Goal: Task Accomplishment & Management: Use online tool/utility

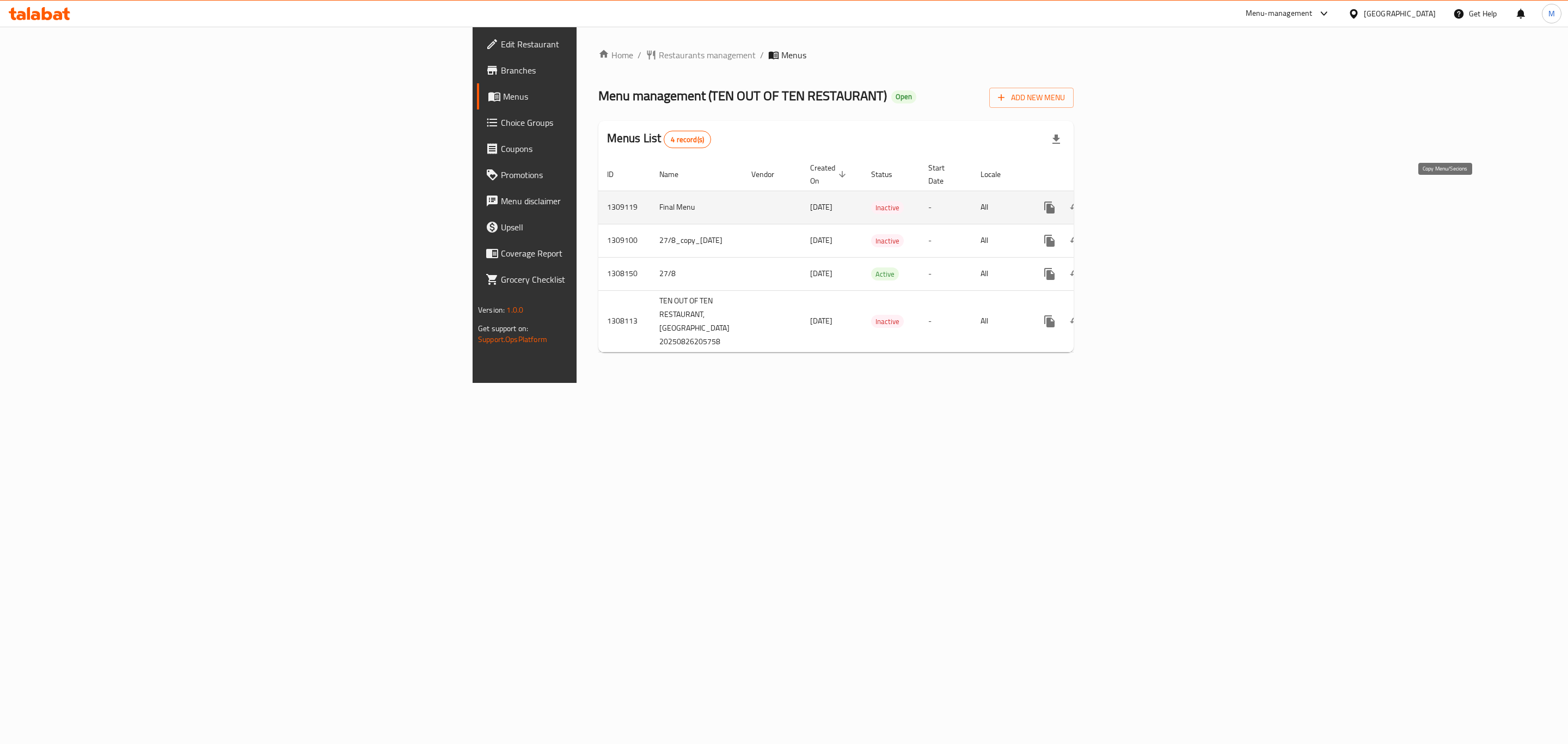
click at [1055, 201] on icon "more" at bounding box center [1050, 207] width 10 height 12
click at [1514, 201] on li "Copy sections" at bounding box center [1487, 196] width 109 height 19
click at [1055, 235] on icon "more" at bounding box center [1050, 241] width 10 height 12
click at [1479, 231] on strong "Copy sections" at bounding box center [1471, 231] width 50 height 13
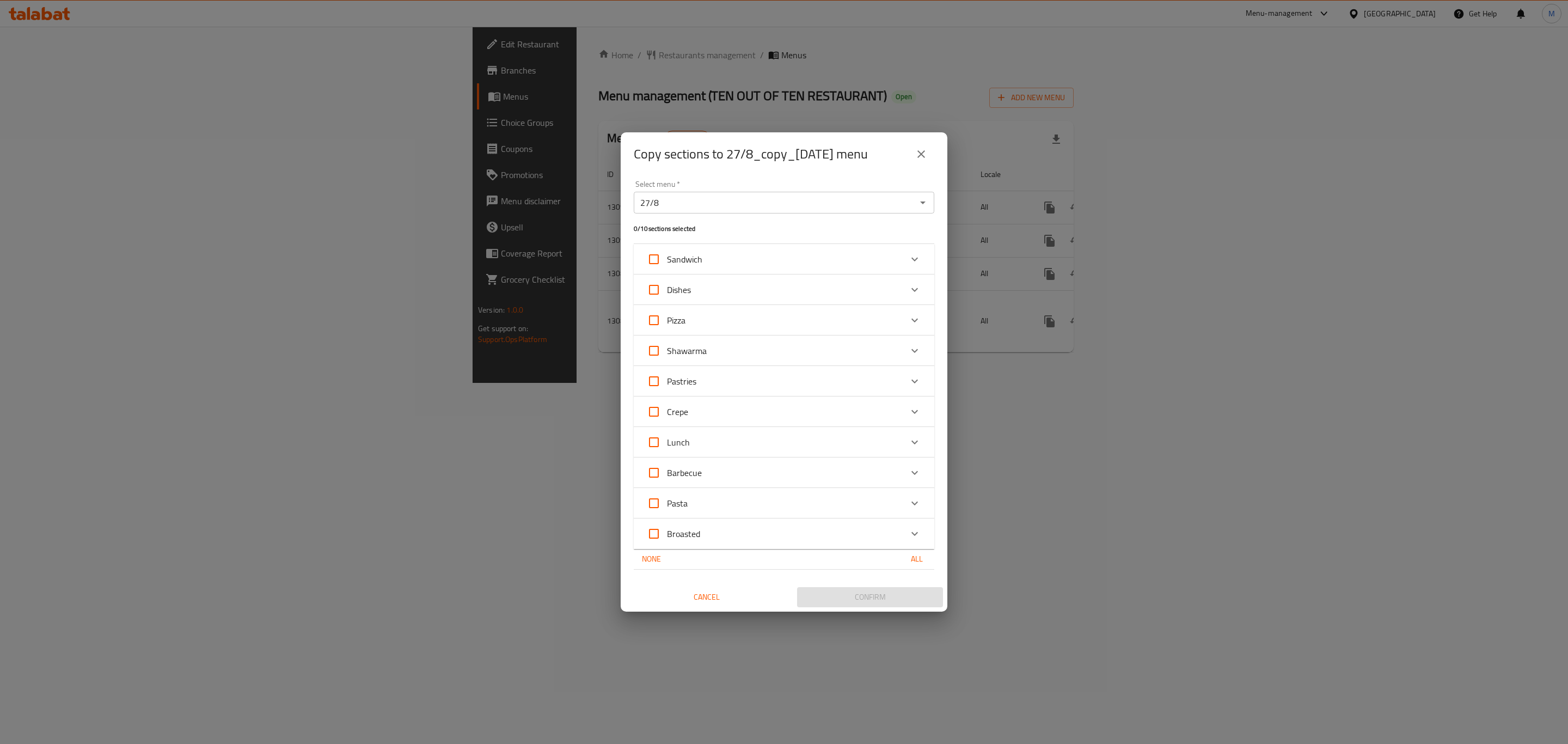
click at [909, 566] on button "All" at bounding box center [916, 559] width 35 height 20
checkbox input "true"
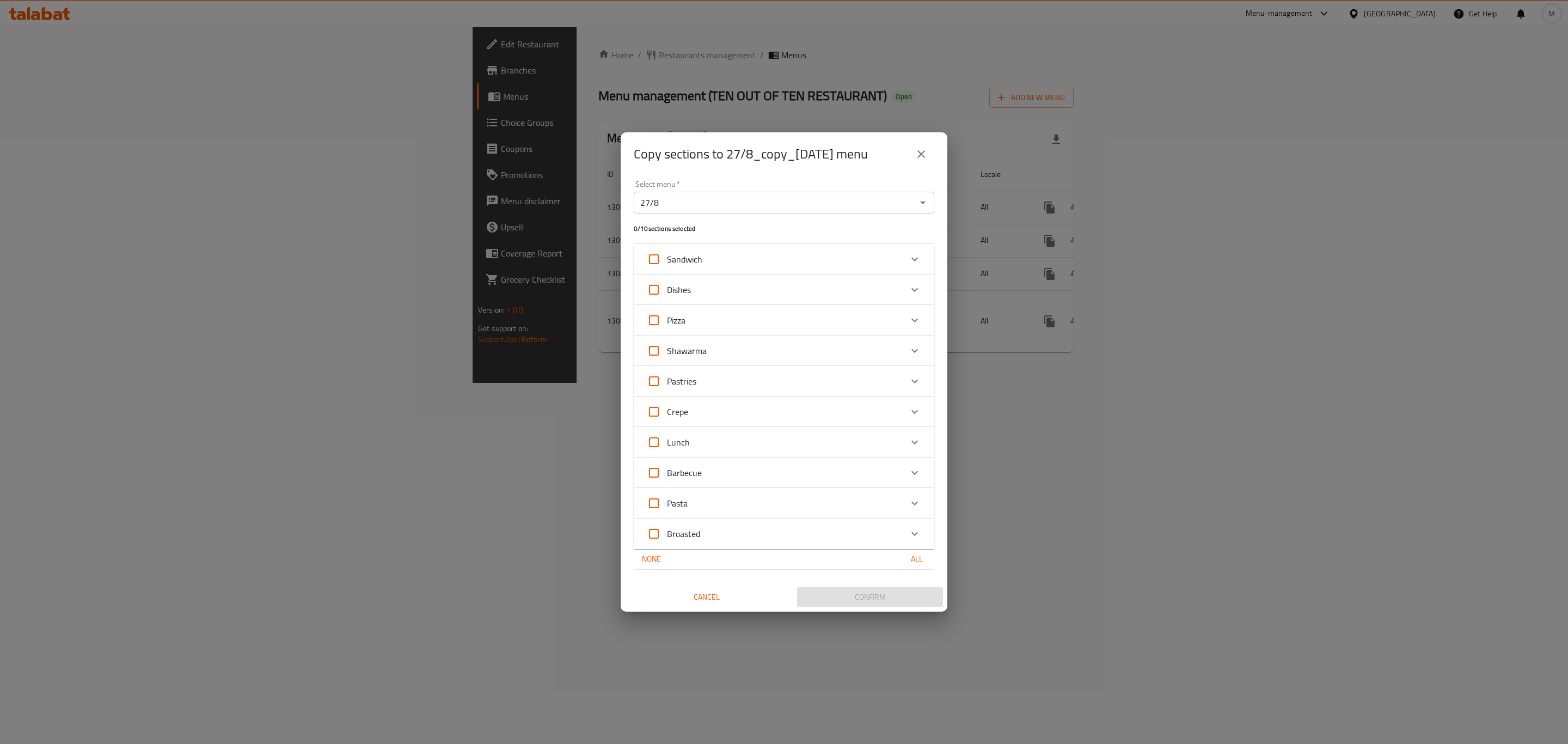
checkbox input "true"
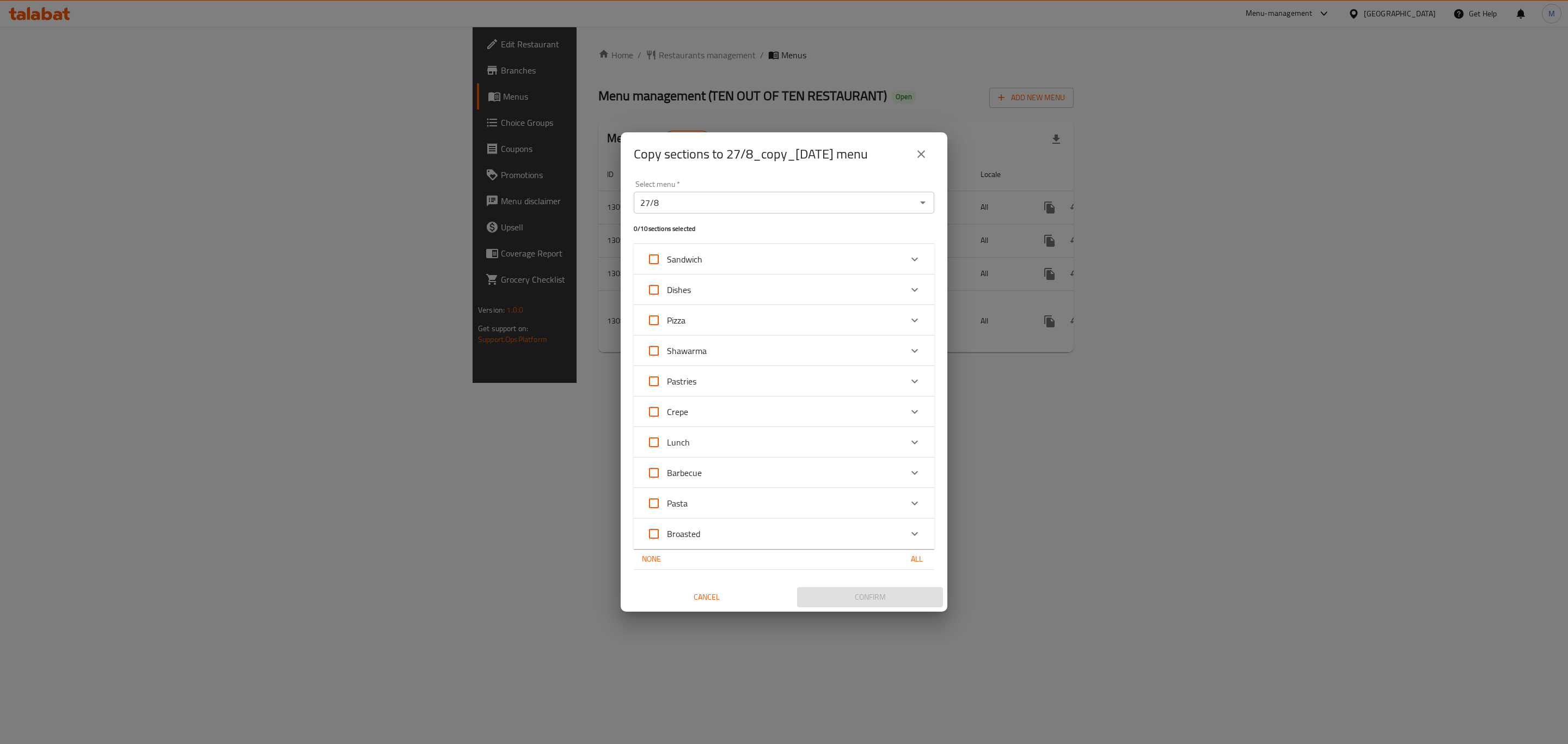
checkbox input "true"
click at [868, 604] on span "Confirm" at bounding box center [869, 596] width 128 height 14
